Goal: Information Seeking & Learning: Learn about a topic

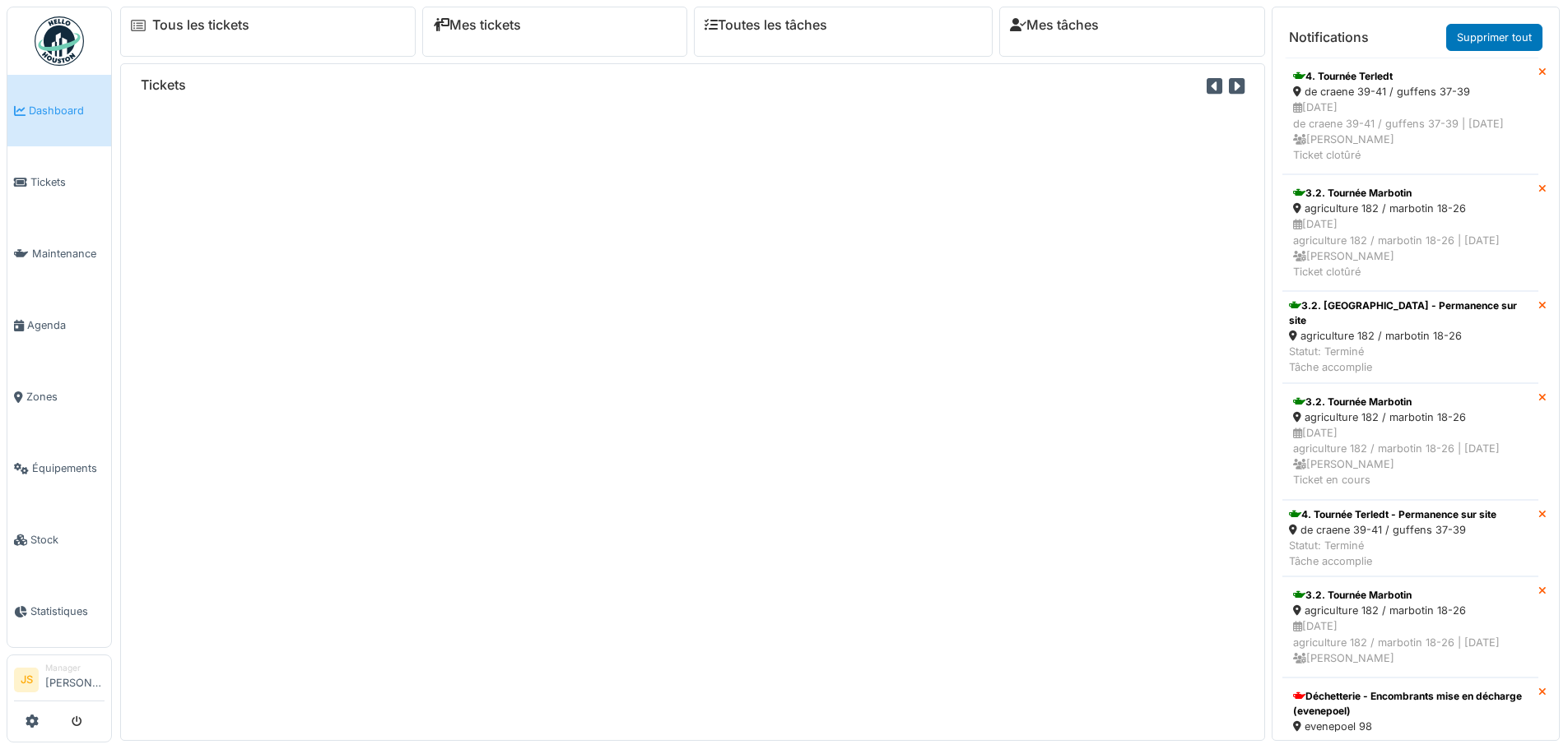
click at [24, 725] on div at bounding box center [59, 721] width 90 height 27
click at [27, 720] on icon at bounding box center [32, 721] width 13 height 13
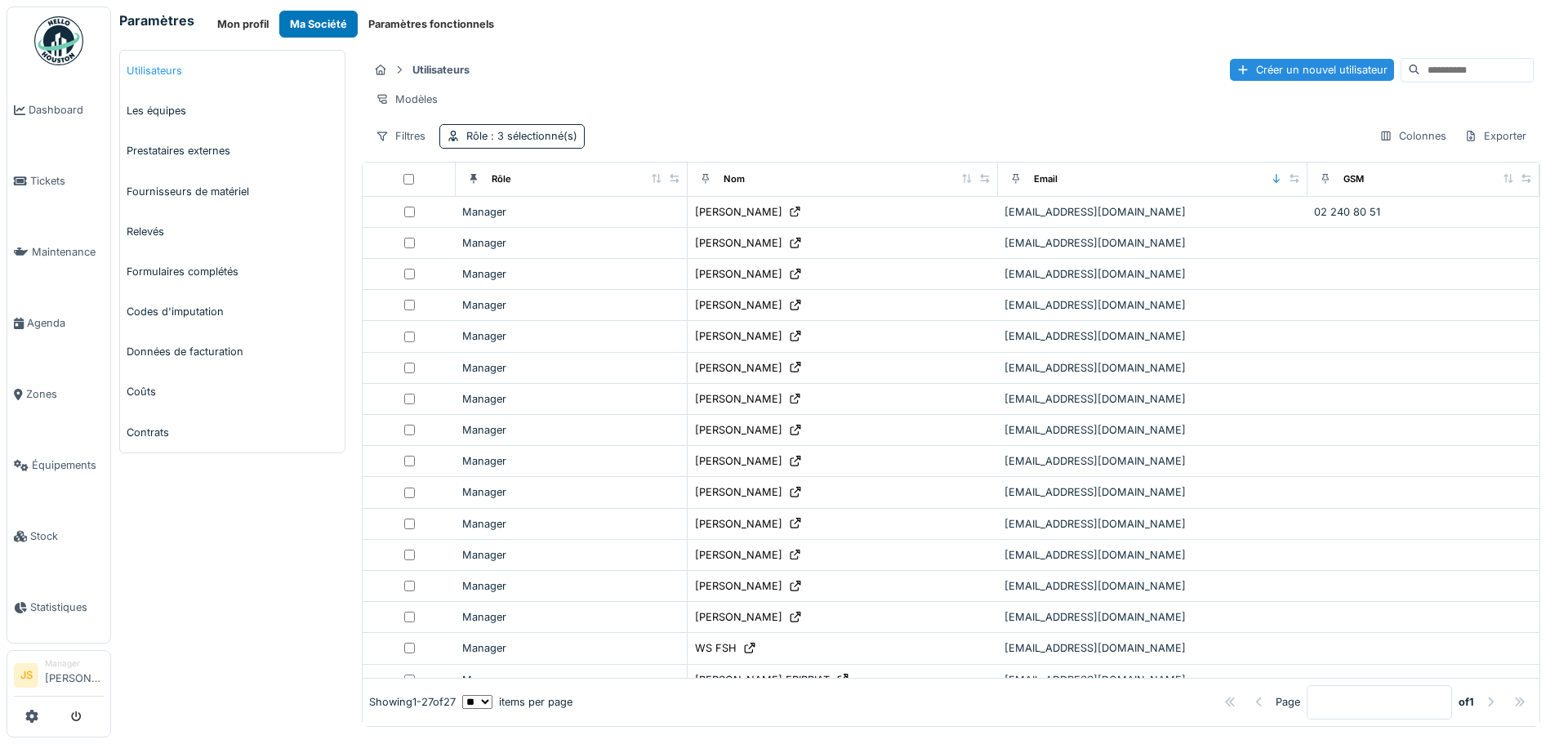
click at [213, 75] on link "Utilisateurs" at bounding box center [232, 70] width 225 height 40
click at [560, 695] on div "** ** ** *** *** *** items per page" at bounding box center [517, 703] width 110 height 16
click at [511, 142] on span ": 3 sélectionné(s)" at bounding box center [532, 136] width 90 height 12
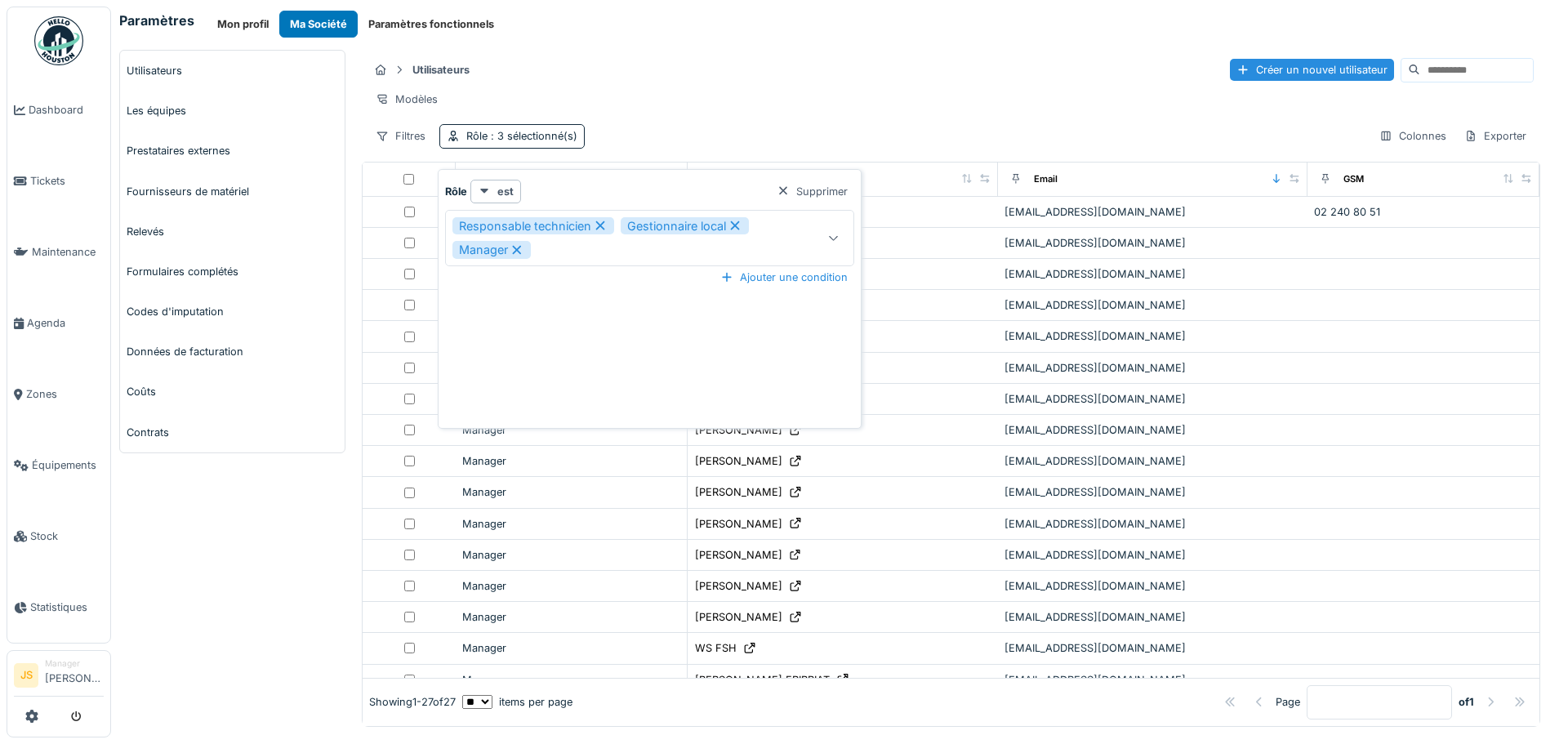
click at [604, 229] on icon at bounding box center [599, 226] width 9 height 9
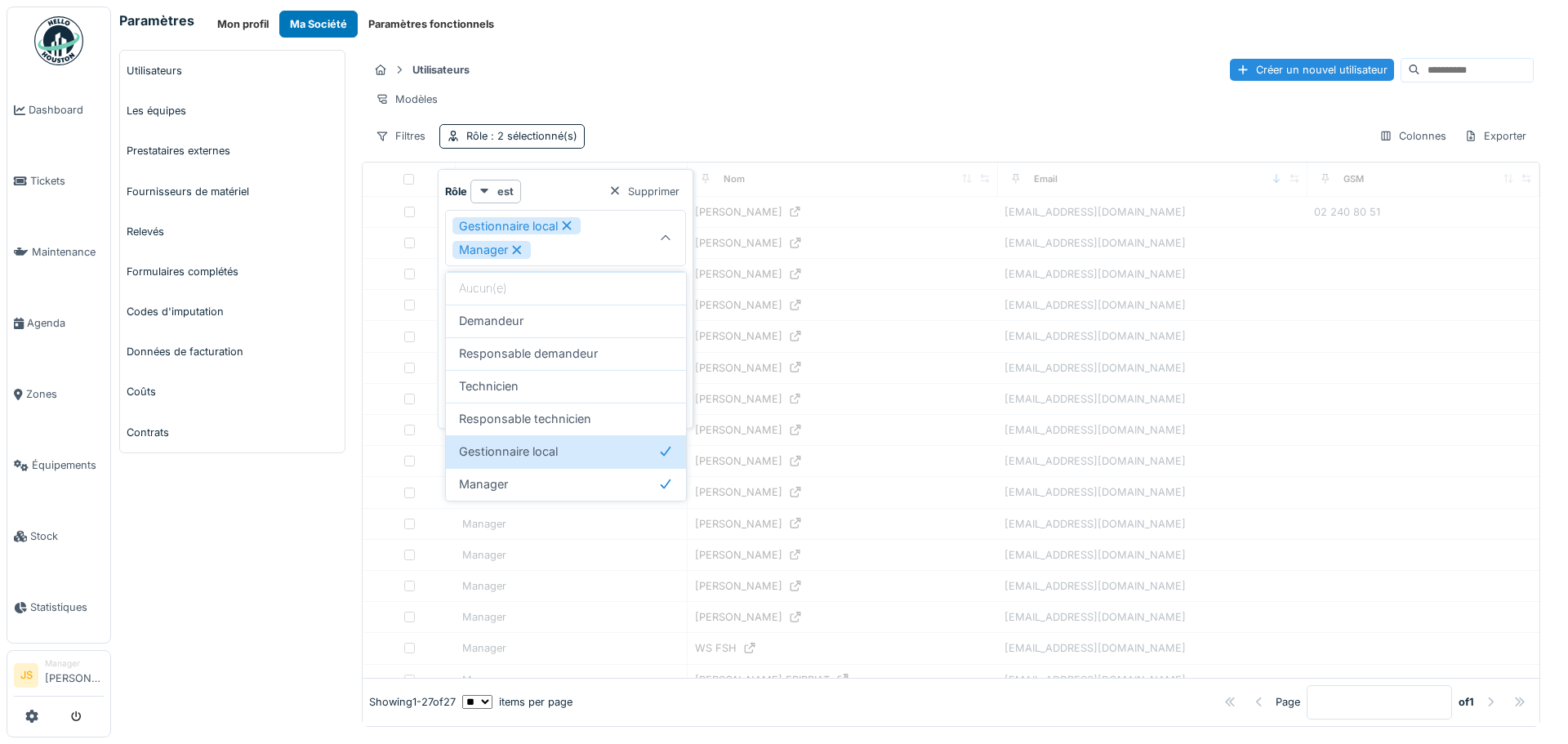
click at [571, 228] on icon at bounding box center [566, 226] width 15 height 12
type input "*******"
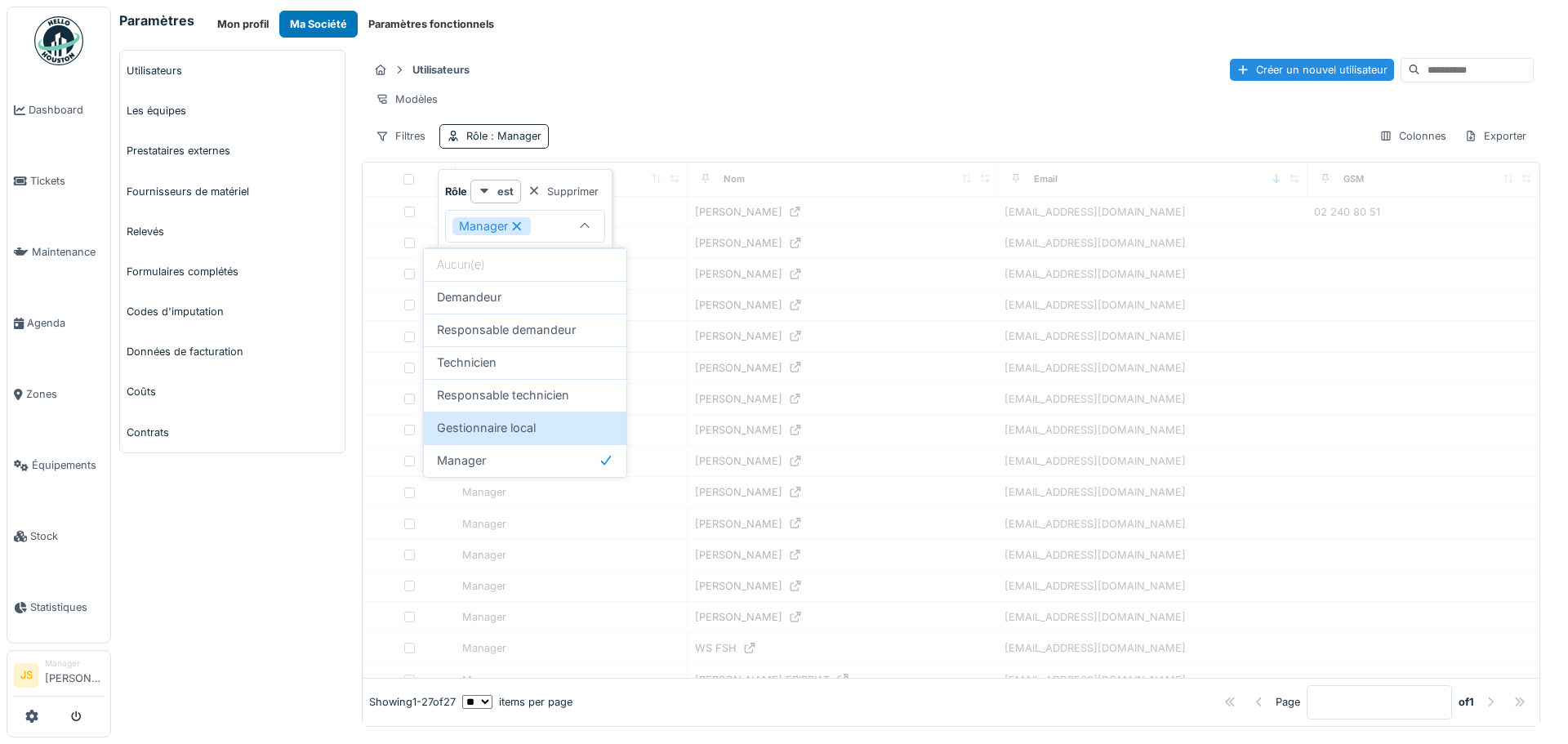
click at [519, 230] on icon at bounding box center [516, 227] width 15 height 12
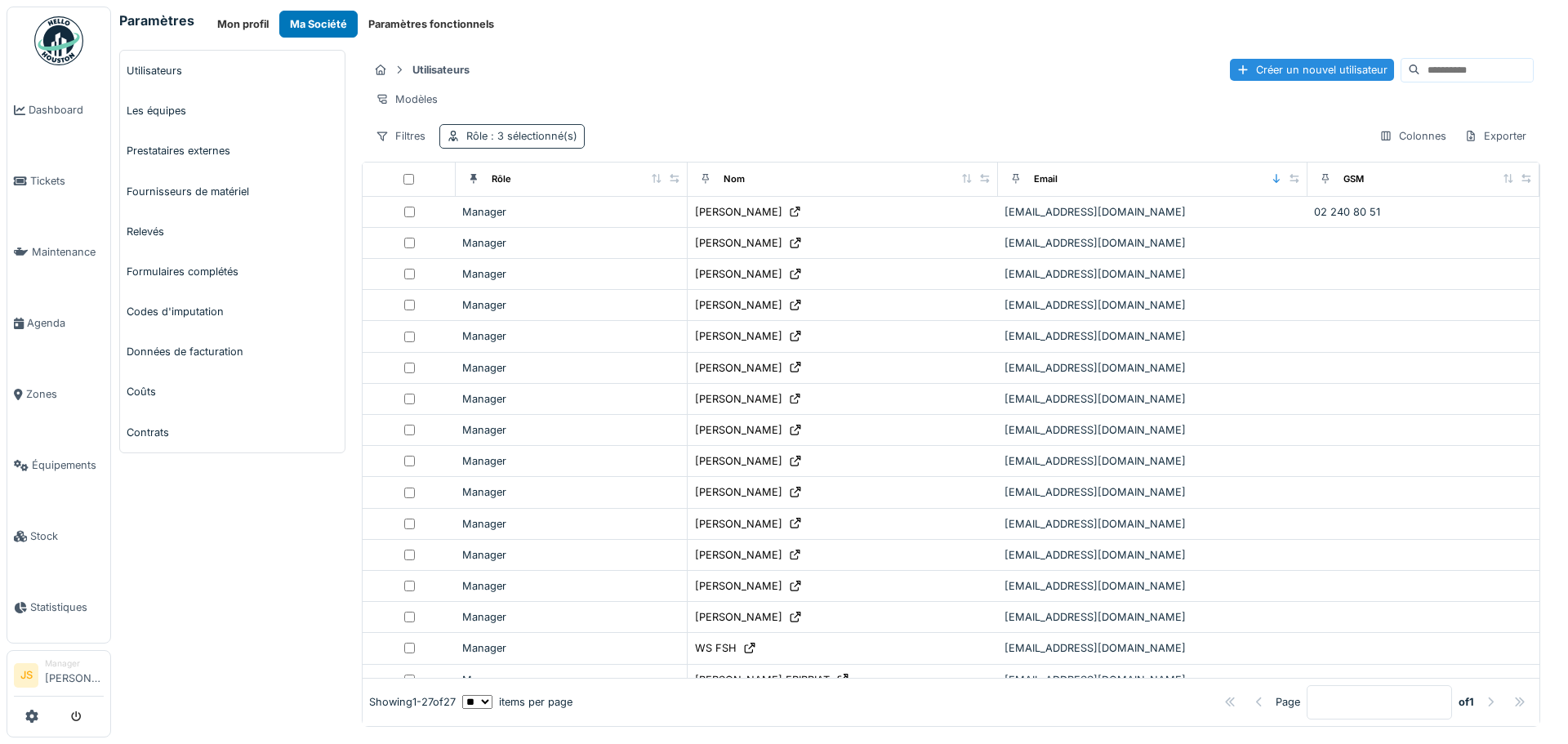
click at [553, 142] on span ": 3 sélectionné(s)" at bounding box center [532, 136] width 90 height 12
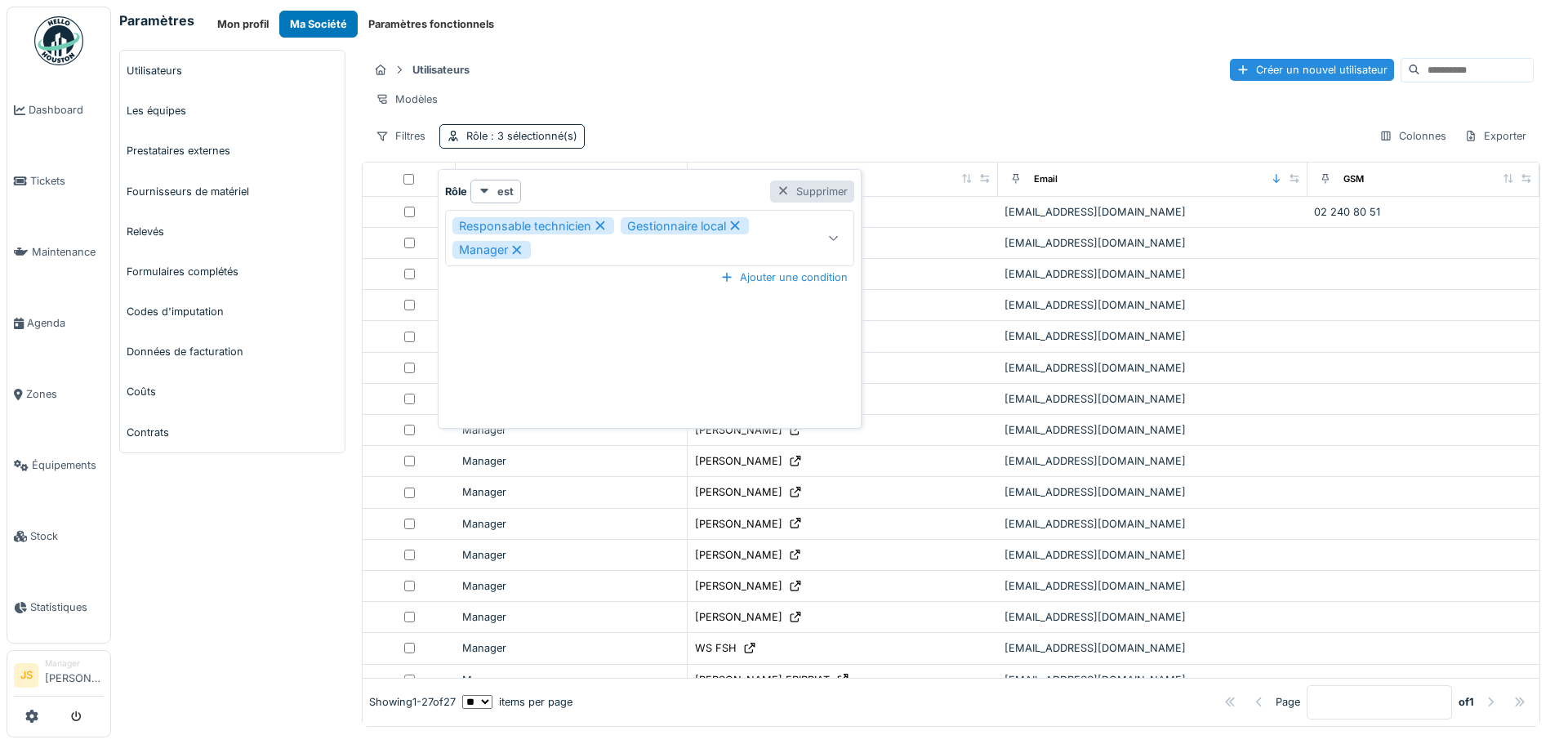
click at [796, 197] on div "Supprimer" at bounding box center [812, 191] width 84 height 22
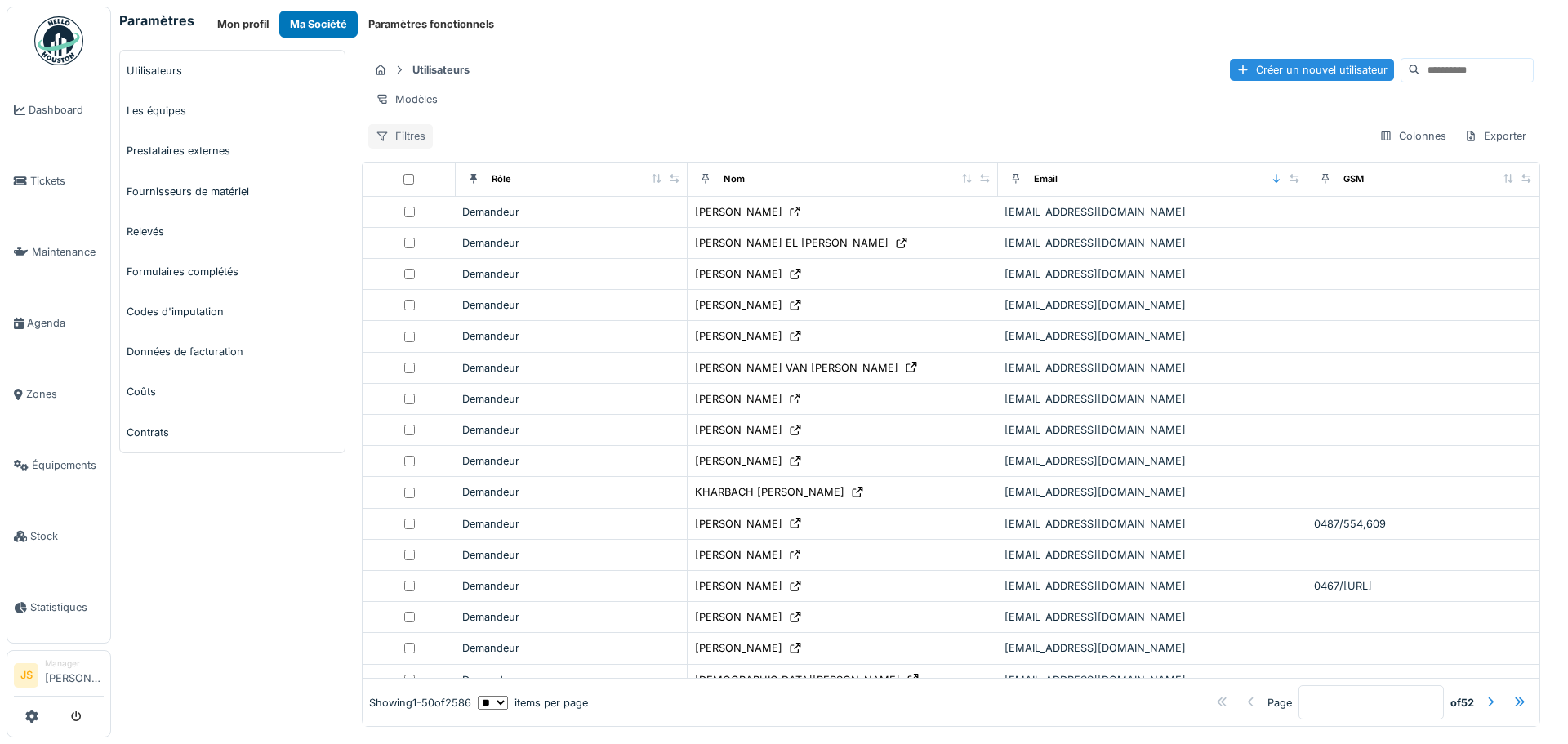
click at [394, 146] on div "Filtres" at bounding box center [401, 136] width 65 height 24
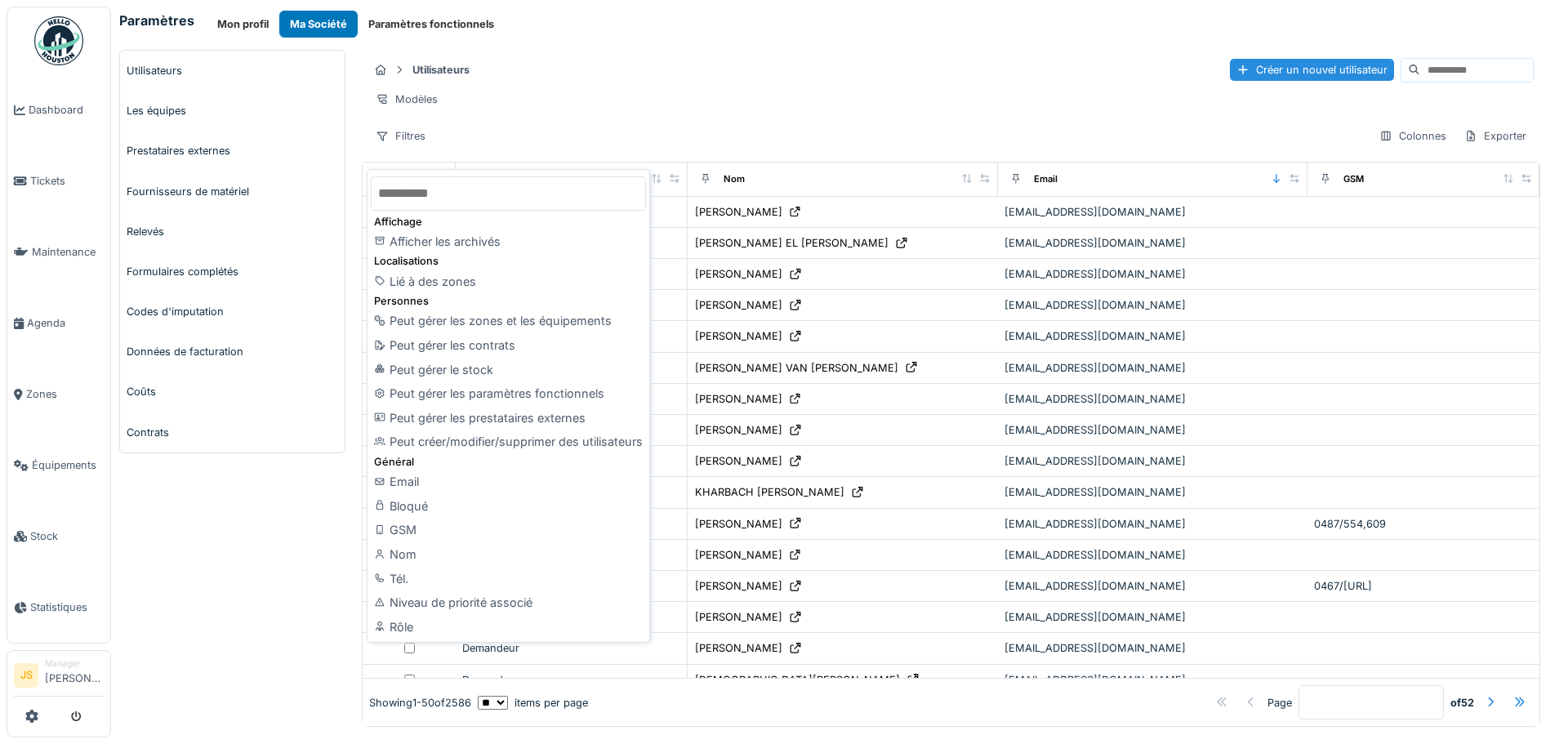
click at [687, 141] on div "Filtres Colonnes Exporter" at bounding box center [950, 136] width 1165 height 24
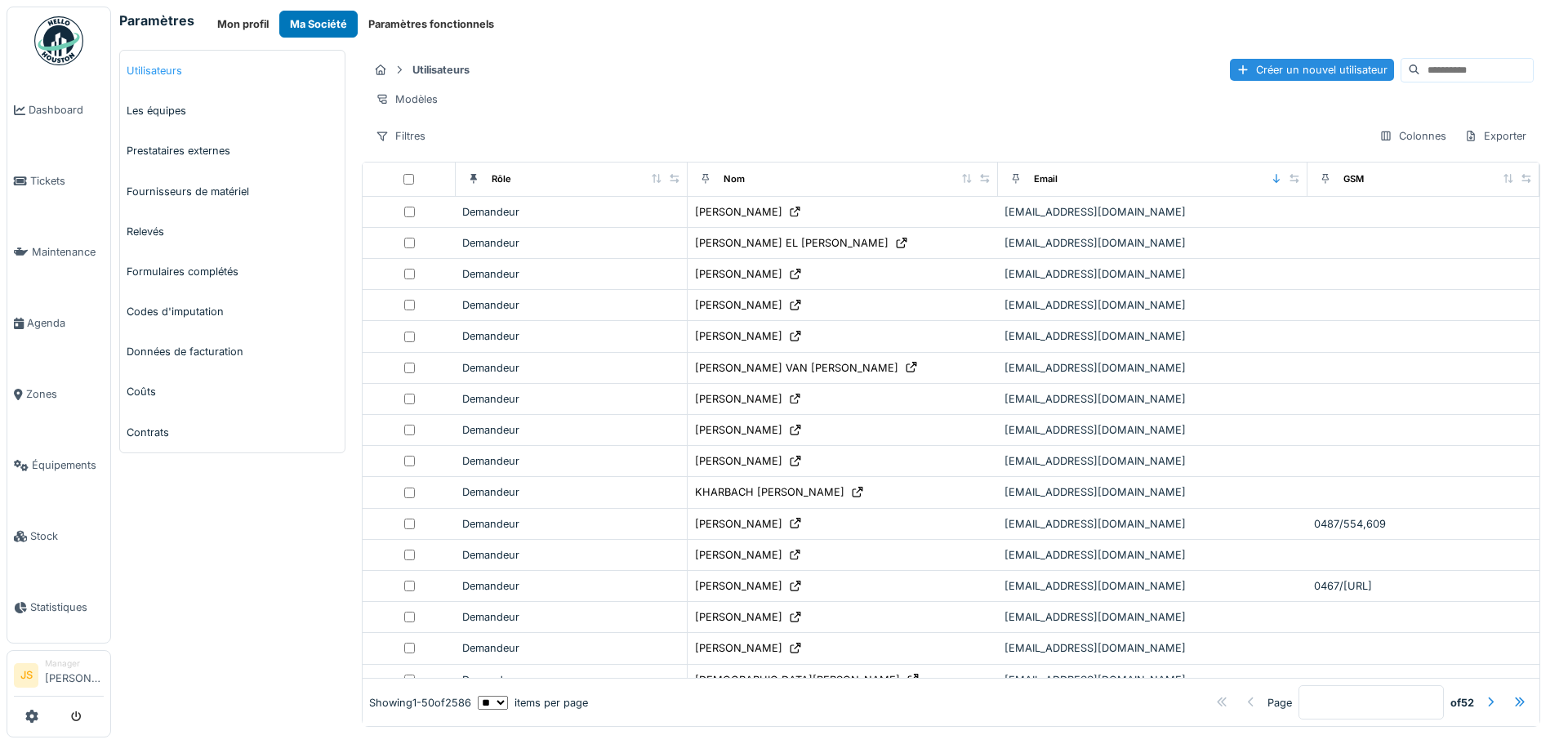
click at [180, 65] on link "Utilisateurs" at bounding box center [232, 70] width 225 height 40
click at [651, 183] on icon at bounding box center [657, 178] width 12 height 9
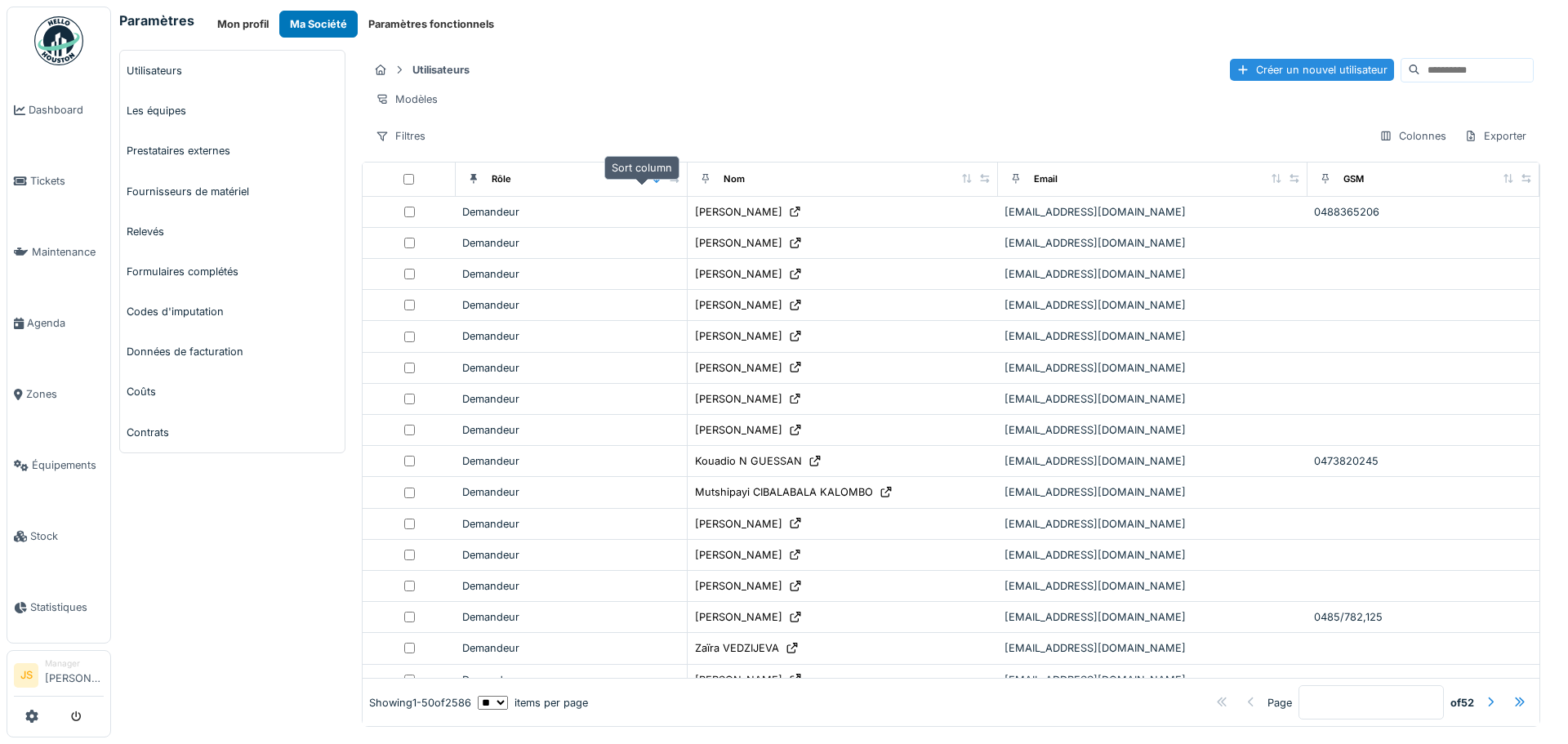
click at [653, 183] on icon at bounding box center [656, 178] width 7 height 9
click at [651, 183] on icon at bounding box center [657, 178] width 12 height 9
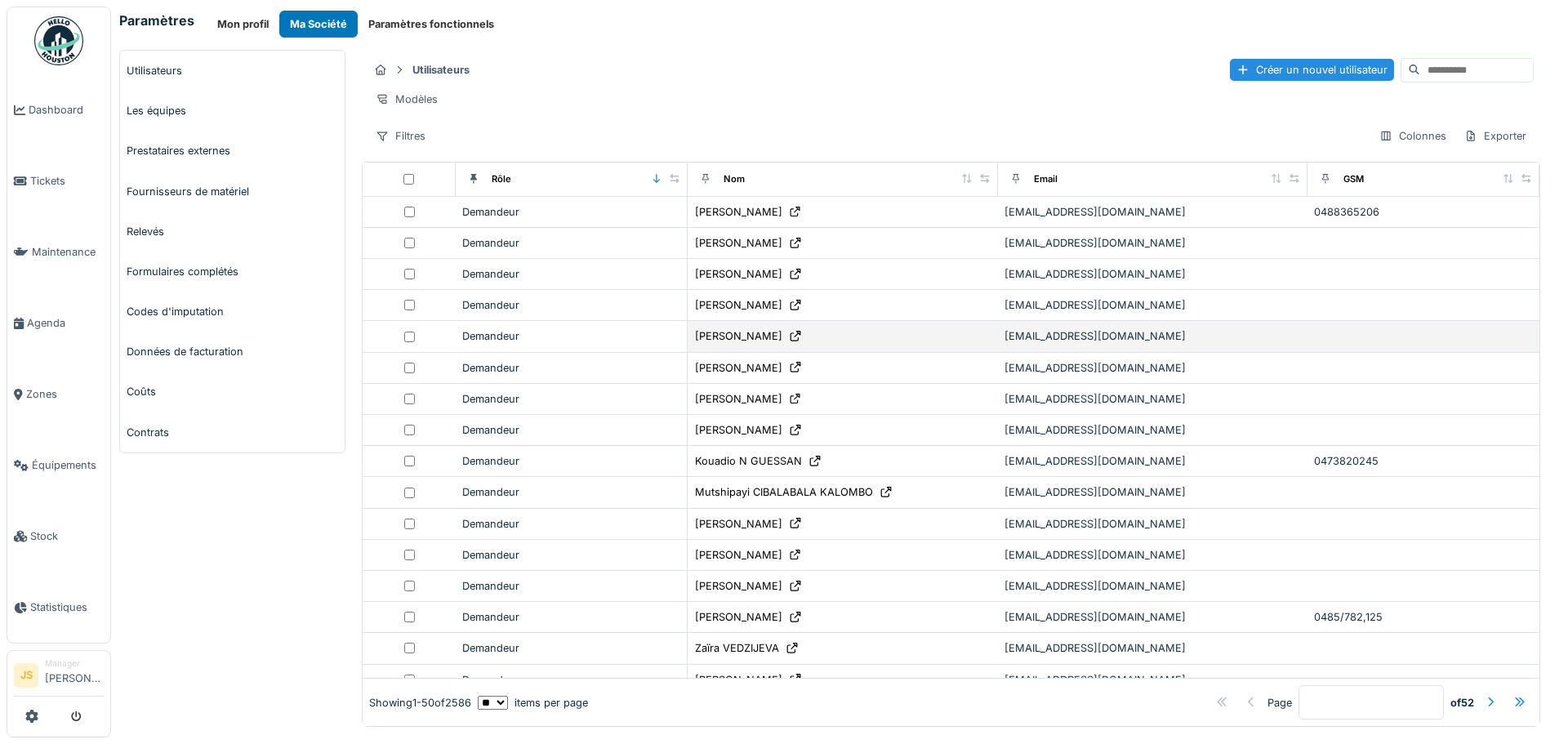
click at [558, 340] on td "Demandeur" at bounding box center [571, 337] width 231 height 32
click at [495, 344] on div "Demandeur" at bounding box center [570, 336] width 218 height 16
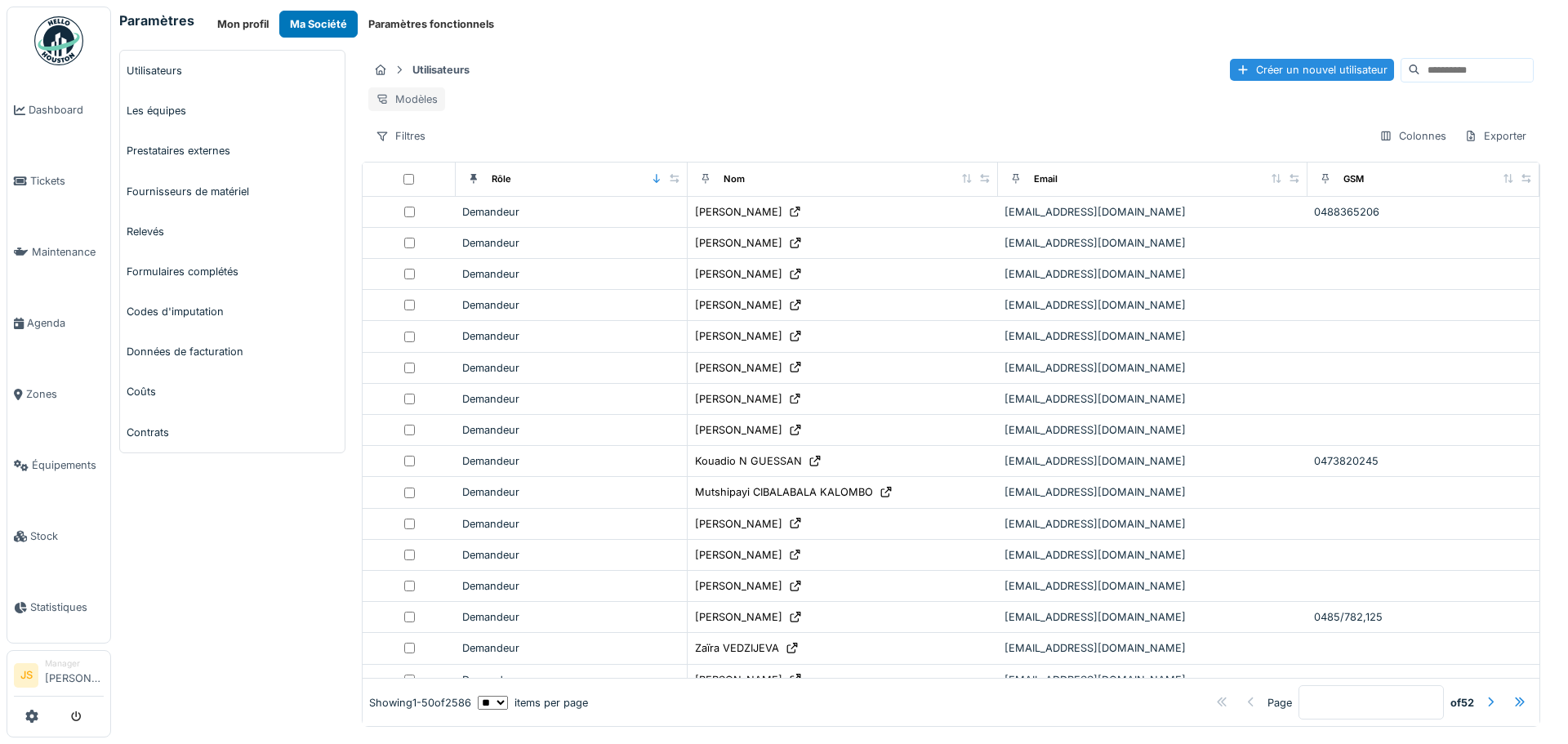
click at [415, 100] on div "Modèles" at bounding box center [407, 100] width 77 height 24
click at [479, 142] on div "Nouvelle vue" at bounding box center [438, 135] width 136 height 25
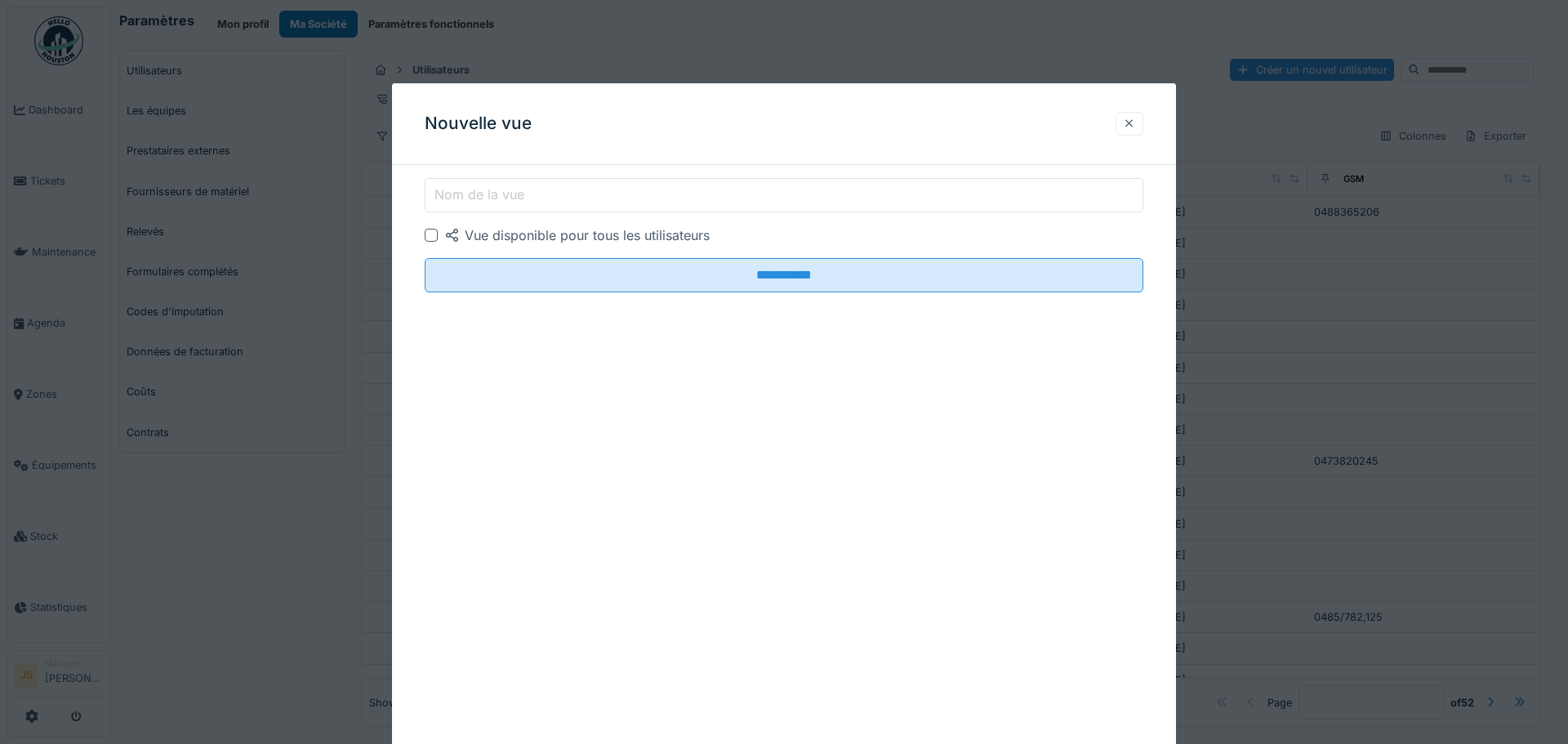
click at [1131, 119] on div at bounding box center [1129, 124] width 13 height 16
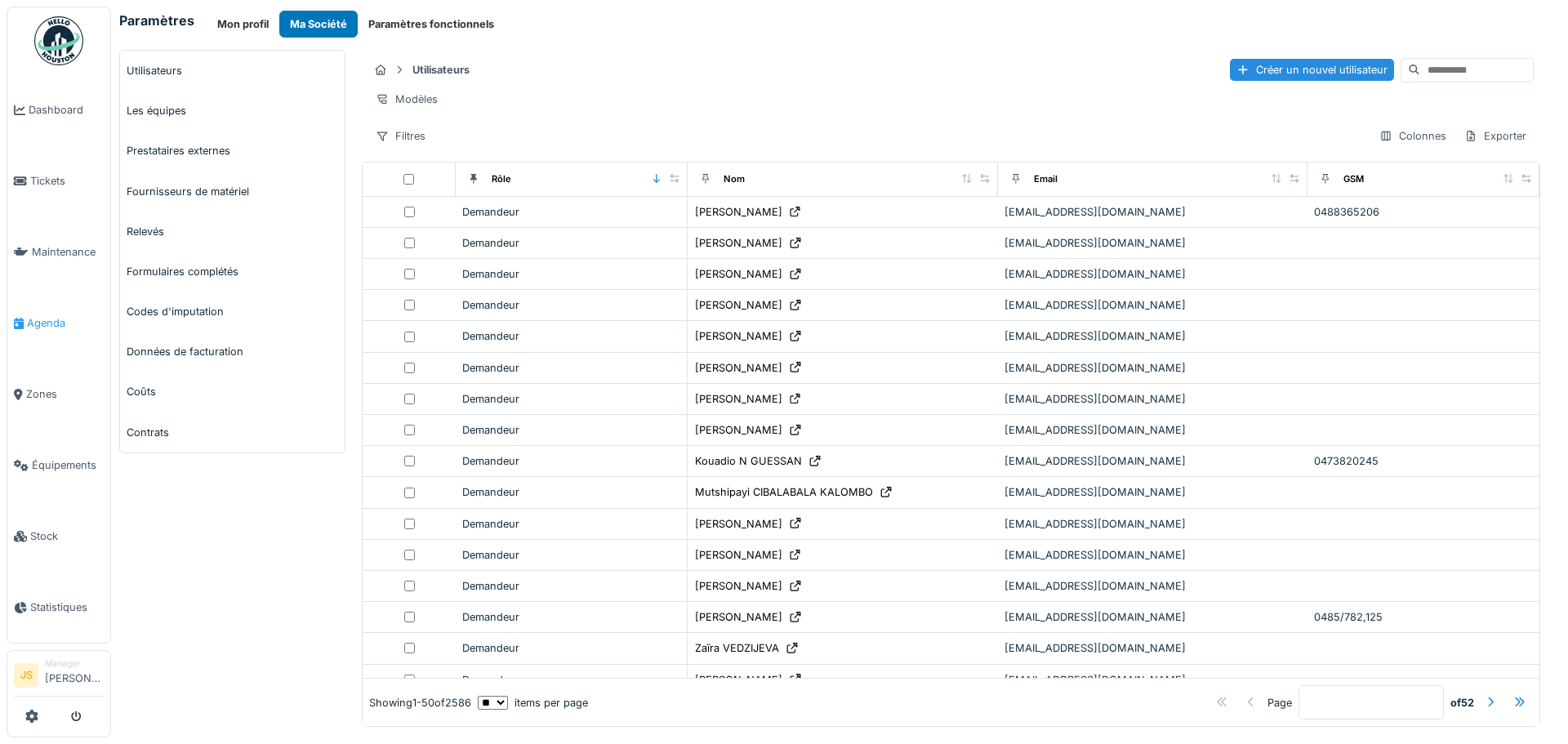
click at [50, 315] on span "Agenda" at bounding box center [65, 323] width 77 height 16
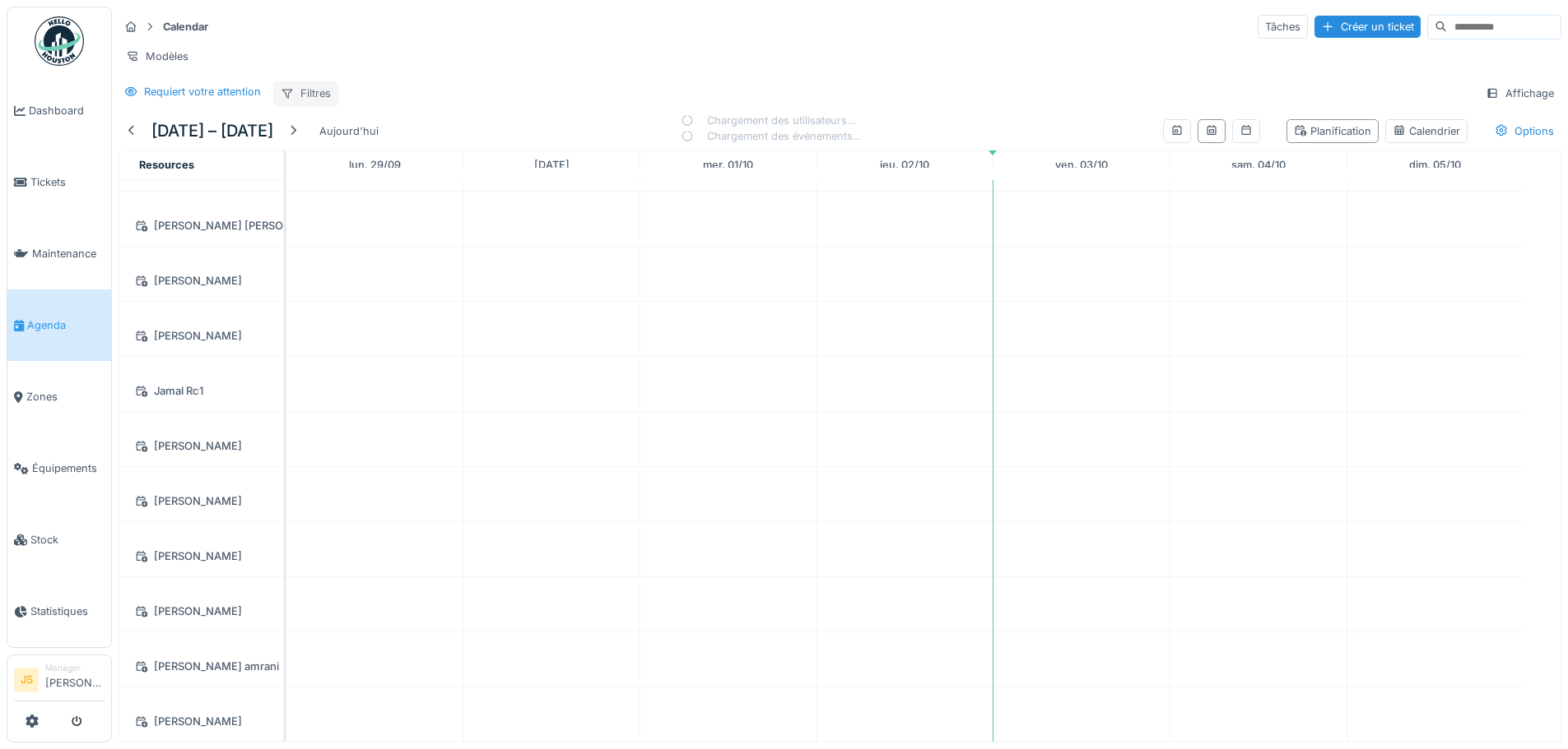
click at [312, 93] on div "Filtres" at bounding box center [306, 93] width 65 height 24
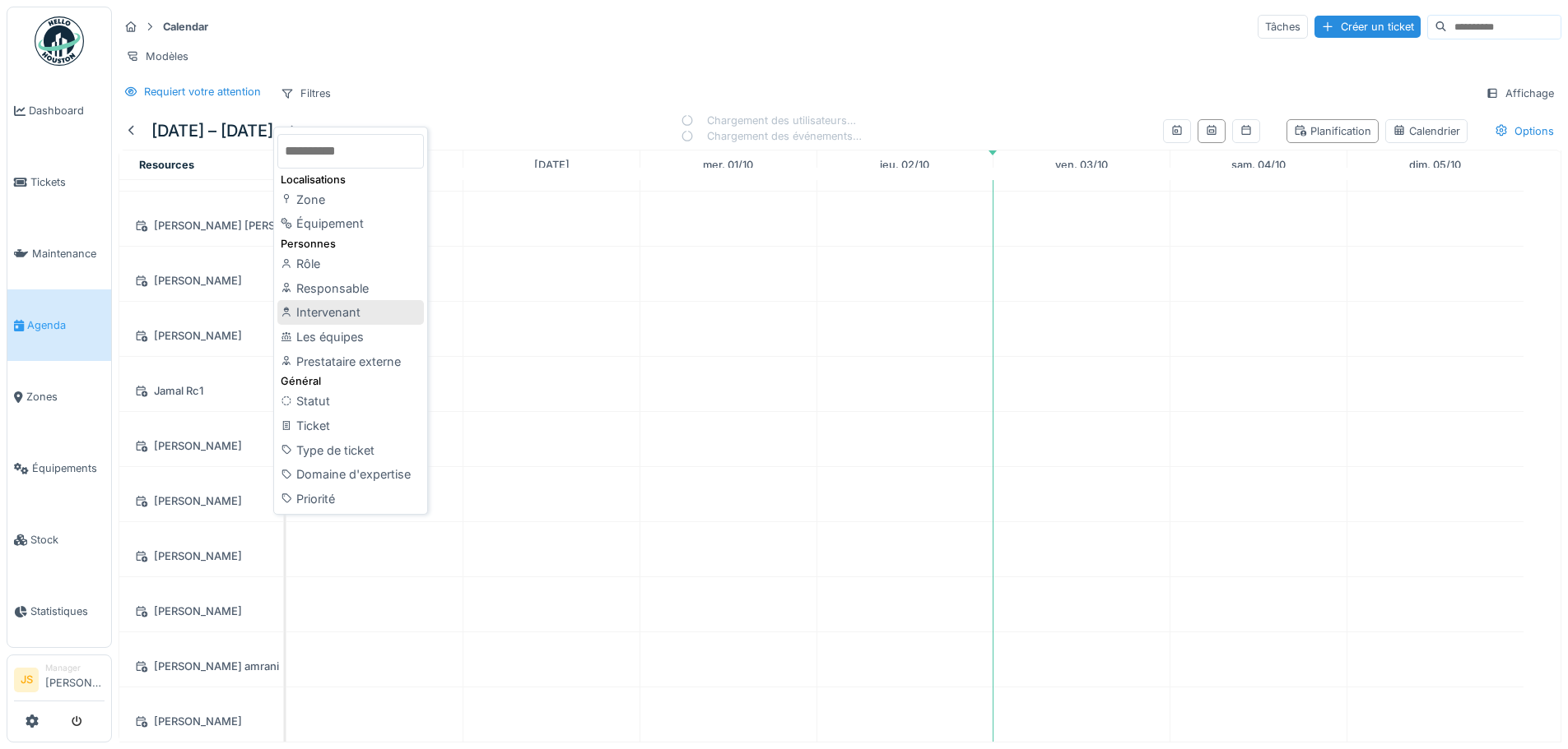
click at [365, 301] on div "Intervenant" at bounding box center [350, 312] width 147 height 25
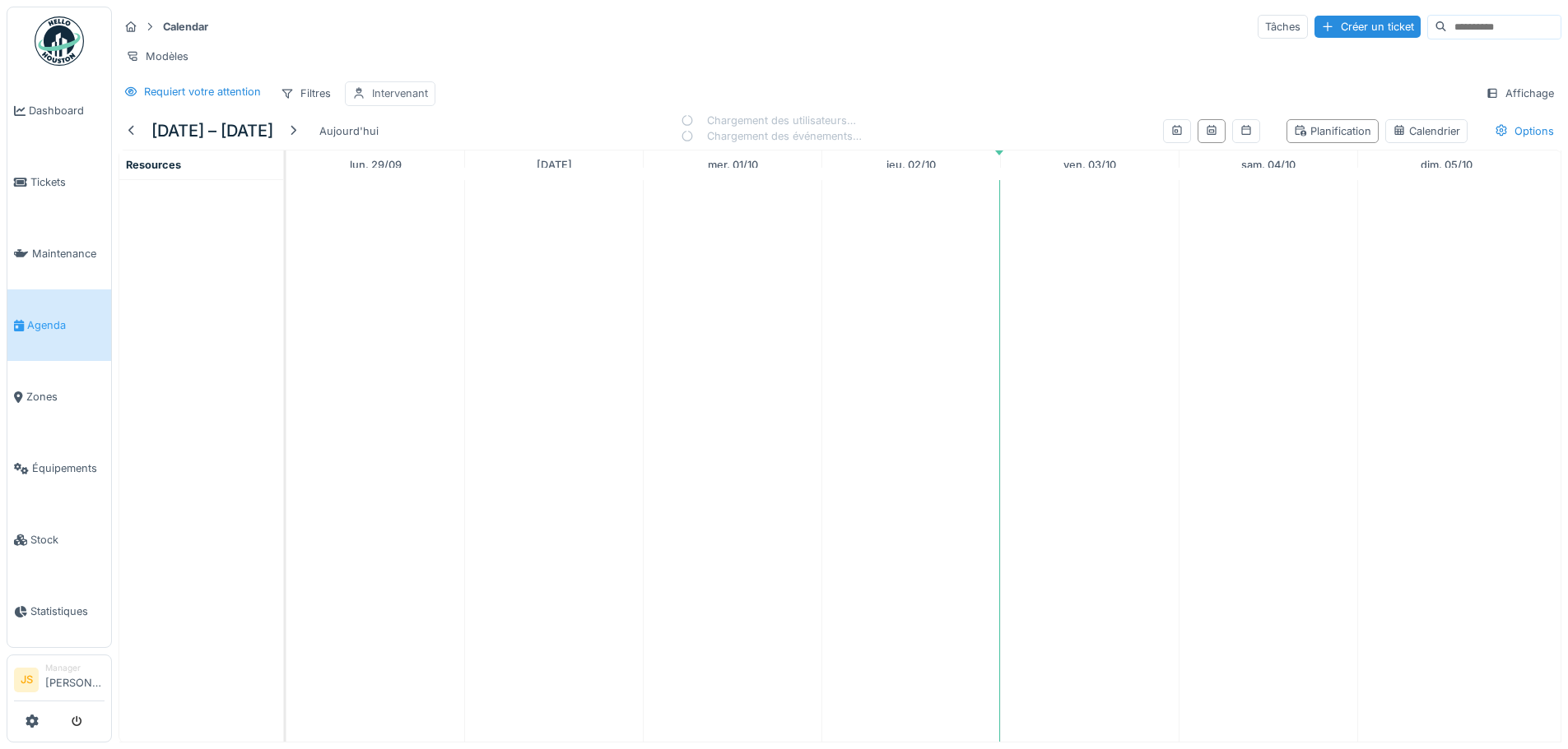
click at [385, 90] on div "Intervenant" at bounding box center [400, 93] width 56 height 16
click at [488, 142] on div "Supprimer" at bounding box center [509, 149] width 84 height 22
click at [292, 96] on icon at bounding box center [287, 93] width 13 height 11
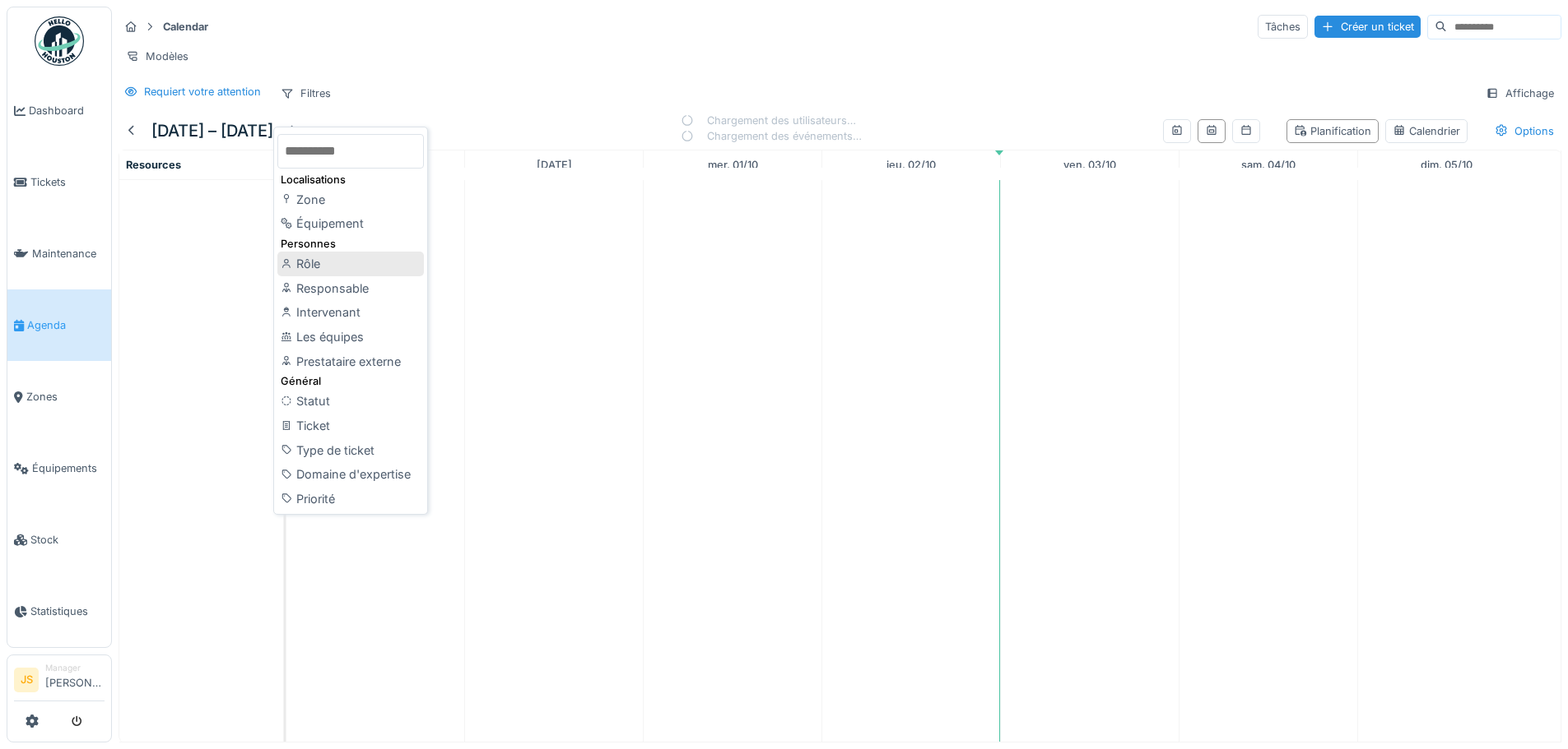
drag, startPoint x: 347, startPoint y: 282, endPoint x: 349, endPoint y: 258, distance: 24.1
click at [349, 258] on div "Localisations Zone Équipement Personnes Rôle Responsable Intervenant Les équipe…" at bounding box center [350, 322] width 147 height 378
click at [349, 258] on div "Rôle" at bounding box center [350, 264] width 147 height 25
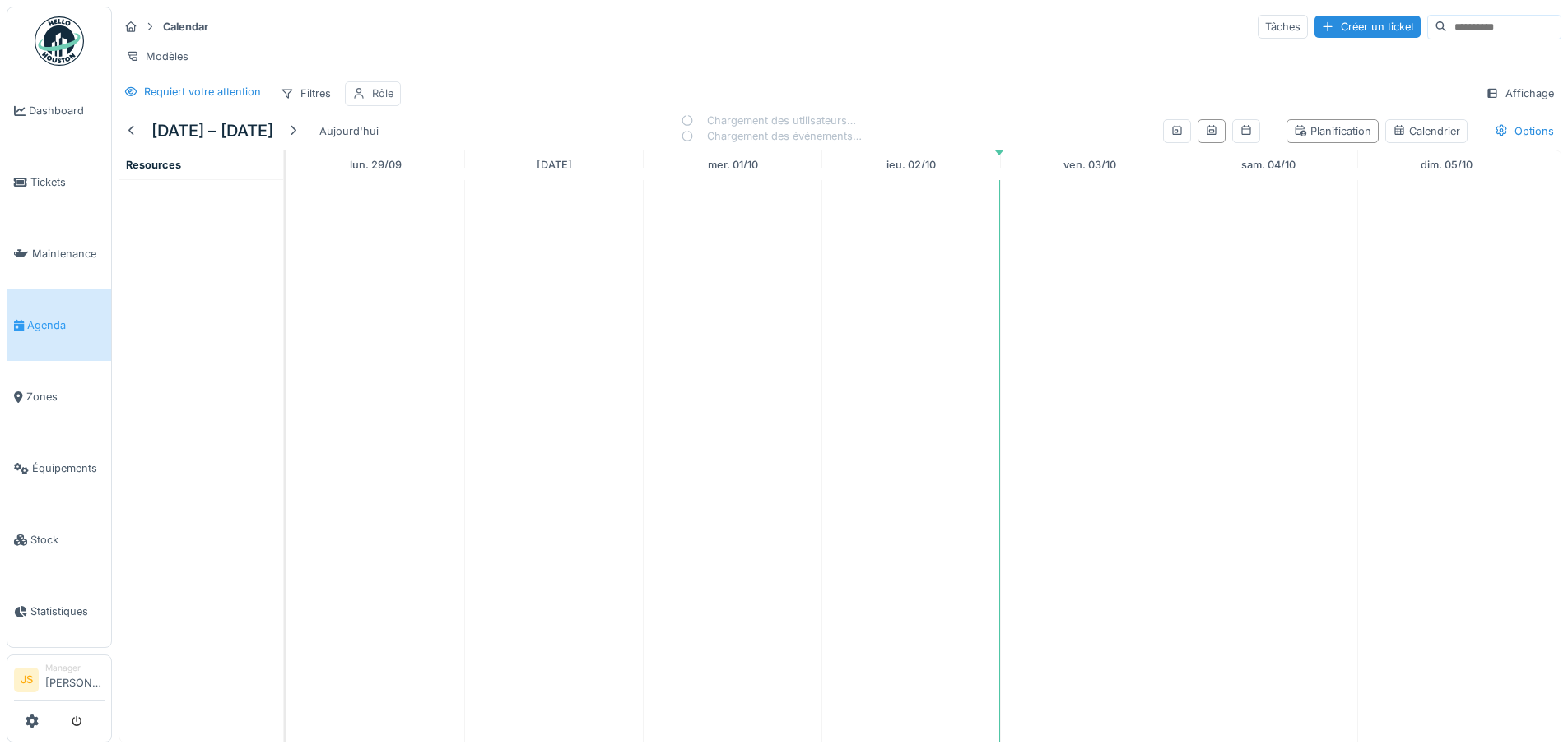
click at [383, 95] on div "Rôle" at bounding box center [383, 93] width 22 height 16
click at [457, 176] on div "Rôle" at bounding box center [418, 185] width 118 height 18
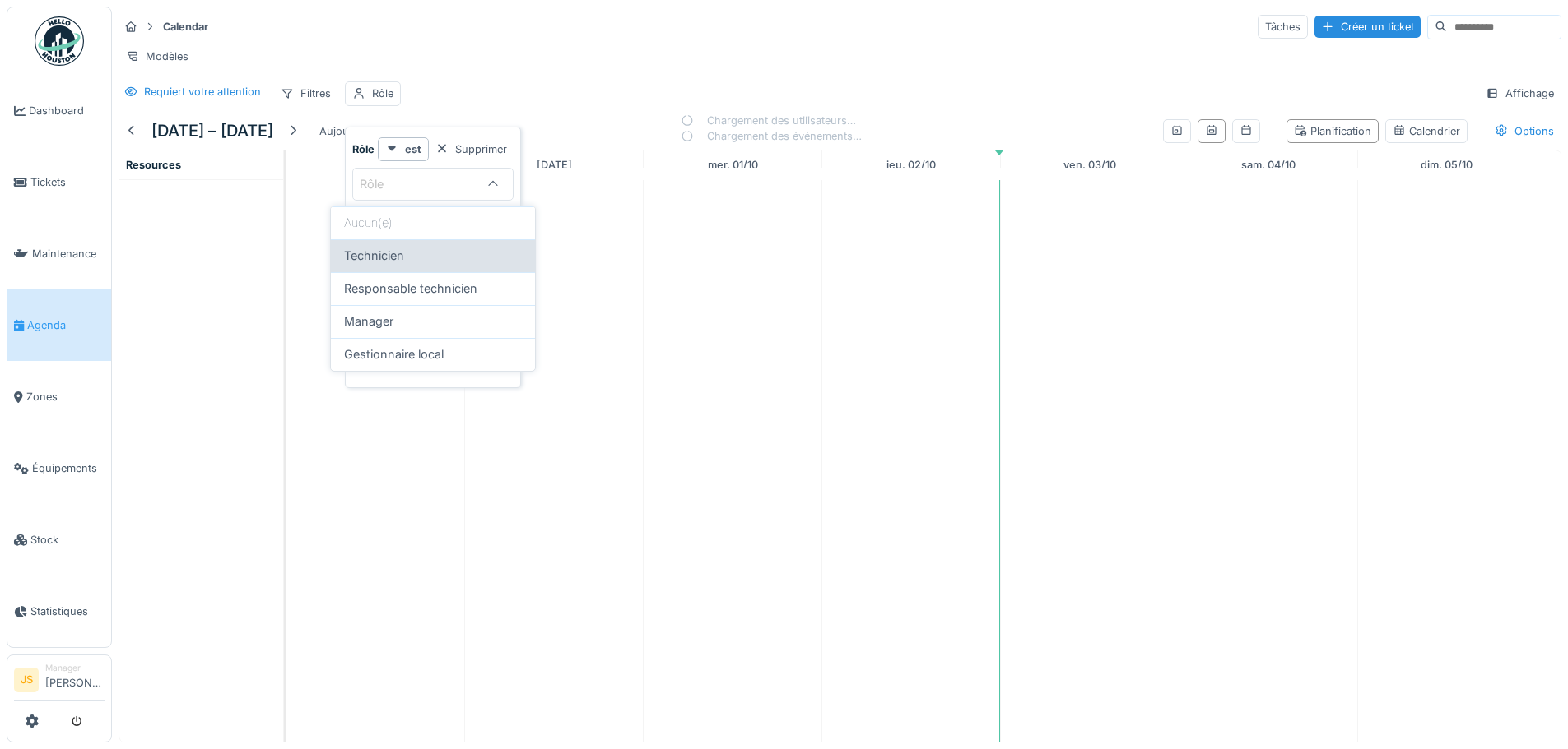
click at [459, 264] on div "Technicien" at bounding box center [433, 256] width 178 height 18
type input "**********"
